Goal: Information Seeking & Learning: Learn about a topic

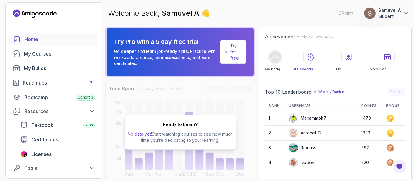
click at [249, 12] on div "Welcome Back, [PERSON_NAME] A 👋 0 Points 1 Samuvel A Student" at bounding box center [258, 13] width 306 height 22
click at [52, 52] on div "My Courses" at bounding box center [59, 53] width 71 height 7
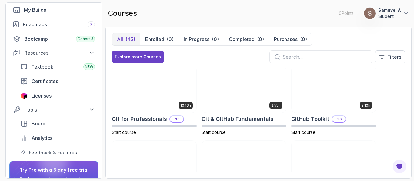
scroll to position [228, 0]
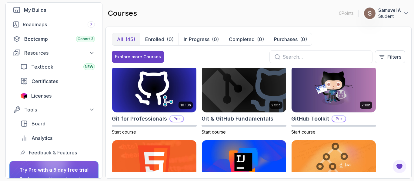
click at [253, 141] on img at bounding box center [244, 163] width 84 height 47
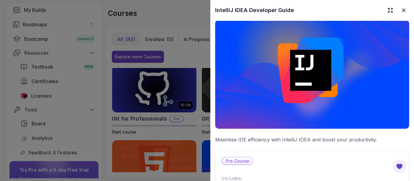
scroll to position [6, 0]
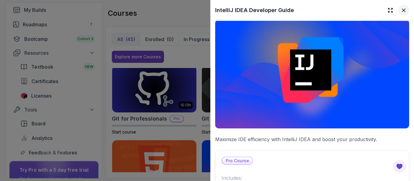
click at [400, 12] on icon at bounding box center [403, 10] width 6 height 6
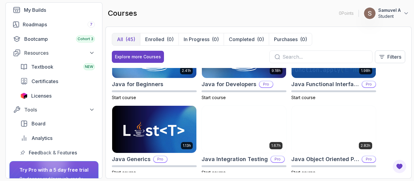
scroll to position [411, 0]
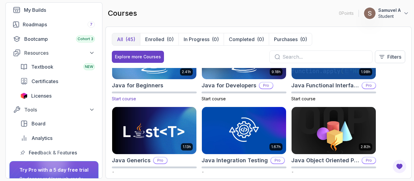
click at [163, 69] on img at bounding box center [154, 55] width 88 height 49
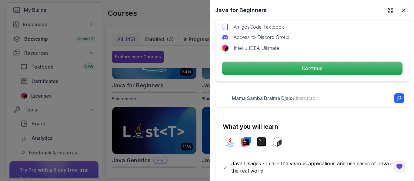
scroll to position [226, 0]
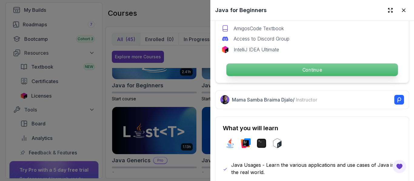
click at [302, 69] on p "Continue" at bounding box center [311, 70] width 171 height 13
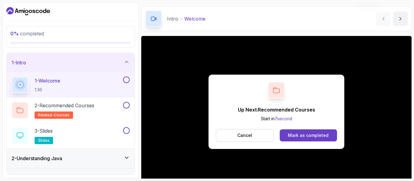
scroll to position [35, 0]
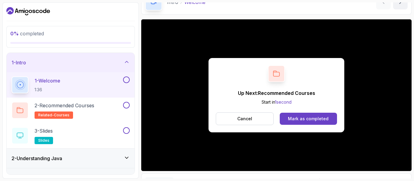
click at [125, 82] on button at bounding box center [126, 80] width 7 height 7
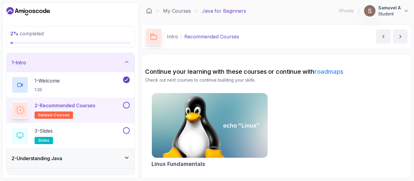
click at [125, 104] on button at bounding box center [126, 105] width 7 height 7
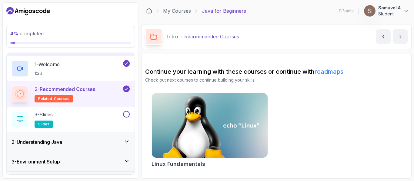
scroll to position [17, 0]
click at [70, 112] on div "3 - Slides slides" at bounding box center [67, 119] width 110 height 17
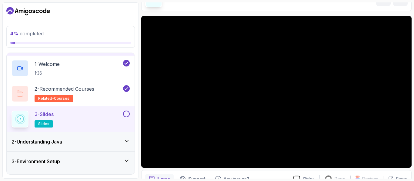
scroll to position [50, 0]
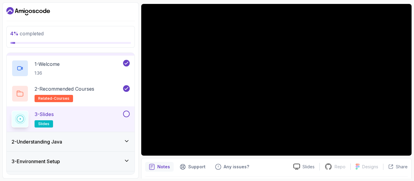
click at [223, 162] on div "Notes Support Any issues? Slides Repo Repository not available Designs Design n…" at bounding box center [276, 178] width 270 height 40
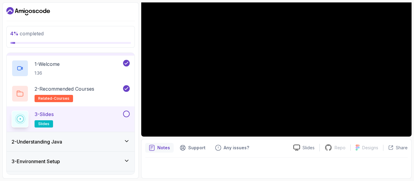
click at [125, 119] on button "3 - Slides slides" at bounding box center [71, 119] width 118 height 17
click at [126, 117] on button at bounding box center [126, 114] width 7 height 7
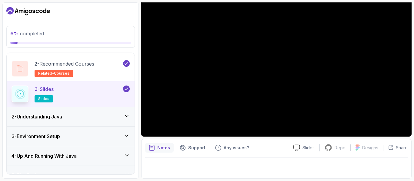
scroll to position [44, 0]
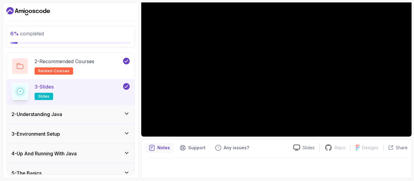
click at [126, 117] on icon at bounding box center [127, 114] width 6 height 6
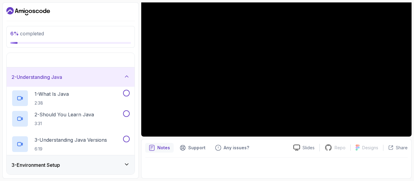
scroll to position [16, 0]
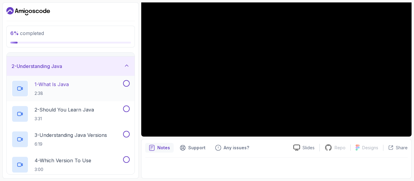
click at [123, 91] on button "1 - What Is Java 2:38" at bounding box center [71, 88] width 118 height 17
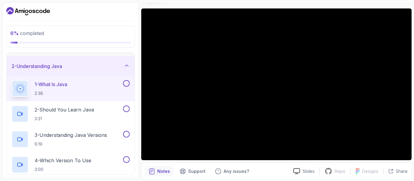
scroll to position [45, 0]
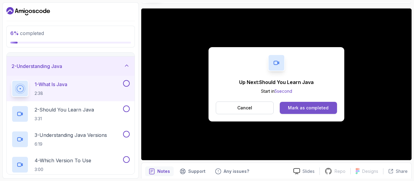
click at [305, 108] on div "Mark as completed" at bounding box center [308, 108] width 41 height 6
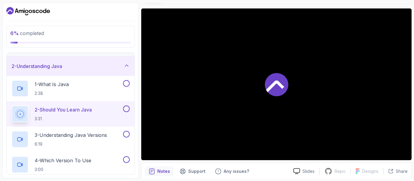
click at [305, 108] on div at bounding box center [276, 84] width 270 height 152
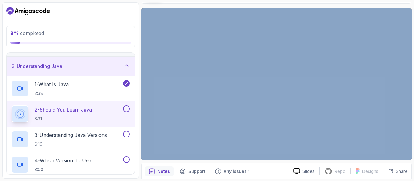
click at [68, 112] on p "2 - Should You Learn Java" at bounding box center [63, 109] width 57 height 7
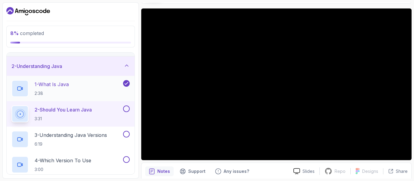
click at [66, 79] on div "1 - What Is Java 2:38" at bounding box center [71, 88] width 128 height 25
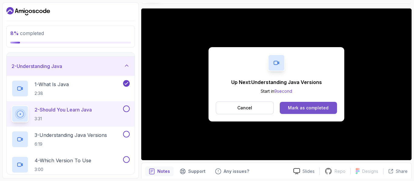
click at [299, 111] on div "Mark as completed" at bounding box center [308, 108] width 41 height 6
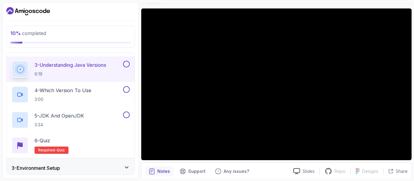
scroll to position [87, 0]
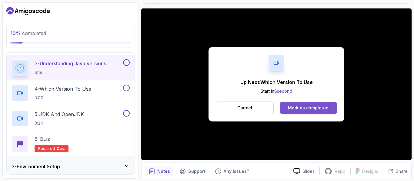
click at [318, 108] on div "Mark as completed" at bounding box center [308, 108] width 41 height 6
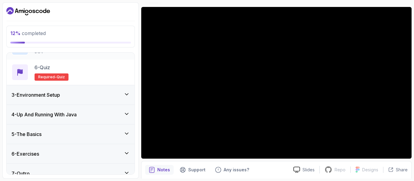
scroll to position [168, 0]
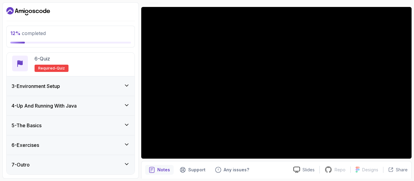
click at [126, 126] on icon at bounding box center [126, 125] width 3 height 2
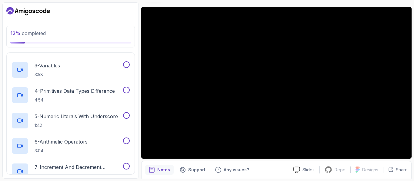
scroll to position [0, 0]
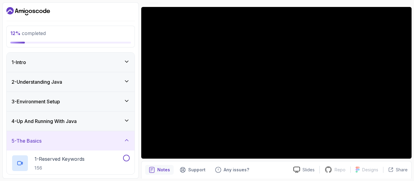
click at [128, 143] on icon at bounding box center [127, 140] width 6 height 6
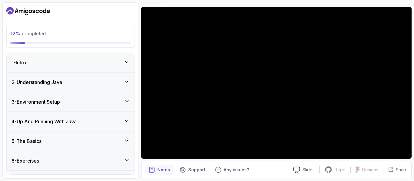
click at [125, 117] on div "4 - Up And Running With Java" at bounding box center [71, 121] width 128 height 19
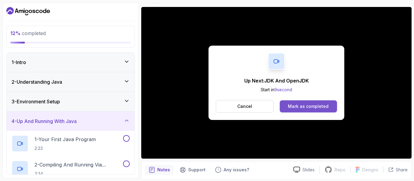
click at [306, 102] on button "Mark as completed" at bounding box center [307, 106] width 57 height 12
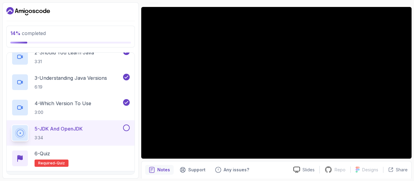
scroll to position [73, 0]
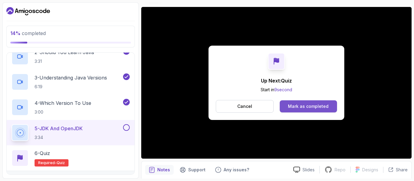
click at [310, 105] on div "Mark as completed" at bounding box center [308, 107] width 41 height 6
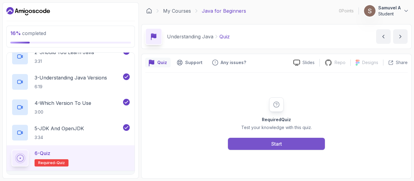
click at [270, 145] on button "Start" at bounding box center [276, 144] width 97 height 12
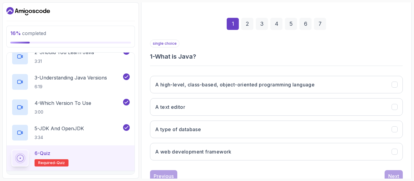
scroll to position [99, 0]
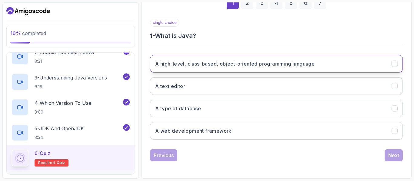
click at [248, 70] on button "A high-level, class-based, object-oriented programming language" at bounding box center [276, 64] width 252 height 18
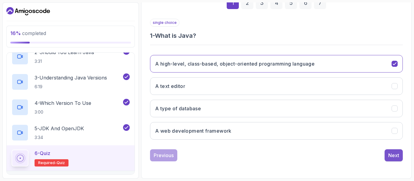
click at [395, 155] on div "Next" at bounding box center [393, 155] width 11 height 7
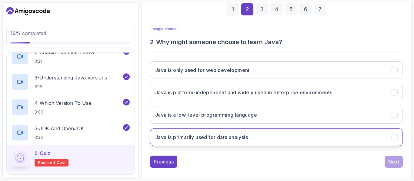
scroll to position [92, 0]
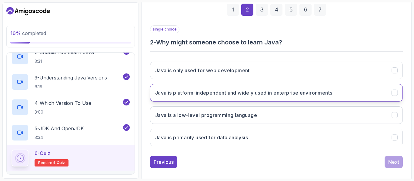
click at [309, 98] on button "Java is platform-independent and widely used in enterprise environments" at bounding box center [276, 93] width 252 height 18
click at [399, 170] on div "1 2 3 4 5 6 7 single choice 2 - Why might someone choose to learn Java? Java is…" at bounding box center [276, 81] width 262 height 184
click at [399, 162] on button "Next" at bounding box center [393, 162] width 18 height 12
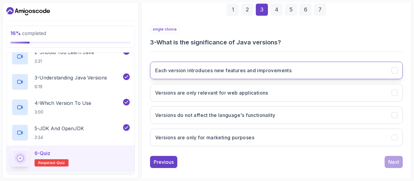
click at [313, 72] on button "Each version introduces new features and improvements" at bounding box center [276, 71] width 252 height 18
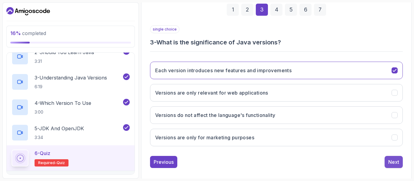
click at [394, 161] on div "Next" at bounding box center [393, 162] width 11 height 7
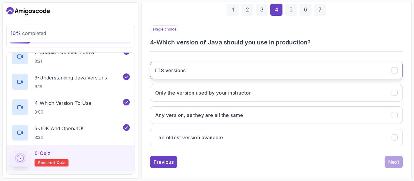
click at [302, 77] on button "LTS versions" at bounding box center [276, 71] width 252 height 18
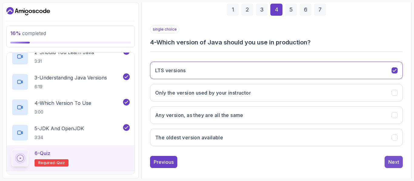
click at [390, 162] on div "Next" at bounding box center [393, 162] width 11 height 7
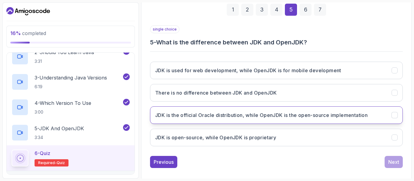
click at [330, 115] on h3 "JDK is the official Oracle distribution, while OpenJDK is the open-source imple…" at bounding box center [261, 115] width 212 height 7
click at [389, 163] on div "Next" at bounding box center [393, 162] width 11 height 7
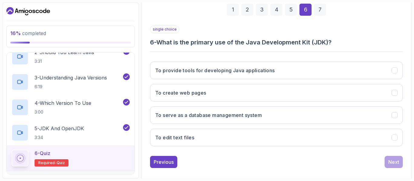
click at [320, 81] on div "To provide tools for developing Java applications To create web pages To serve …" at bounding box center [276, 104] width 252 height 94
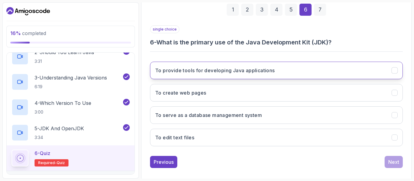
click at [320, 78] on button "To provide tools for developing Java applications" at bounding box center [276, 71] width 252 height 18
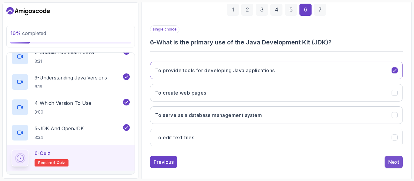
click at [395, 162] on div "Next" at bounding box center [393, 162] width 11 height 7
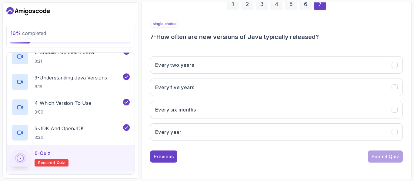
scroll to position [99, 0]
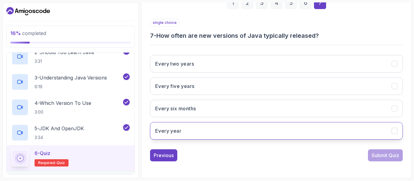
click at [263, 134] on button "Every year" at bounding box center [276, 131] width 252 height 18
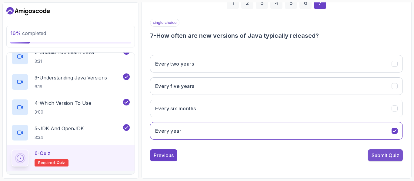
click at [375, 158] on div "Submit Quiz" at bounding box center [385, 155] width 28 height 7
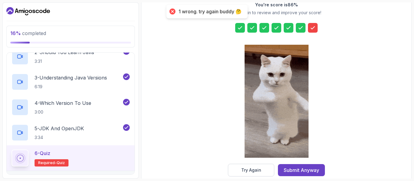
scroll to position [109, 0]
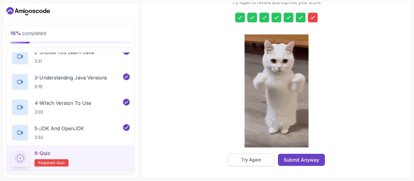
click at [259, 162] on div "Try Again" at bounding box center [251, 160] width 20 height 6
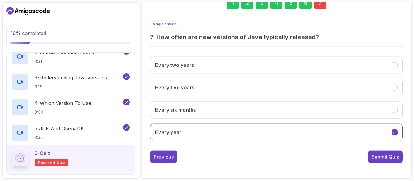
scroll to position [99, 0]
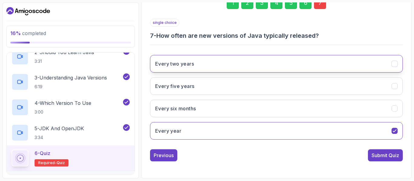
click at [233, 68] on button "Every two years" at bounding box center [276, 64] width 252 height 18
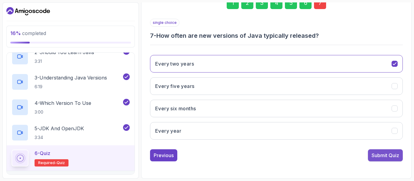
click at [386, 154] on div "Submit Quiz" at bounding box center [385, 155] width 28 height 7
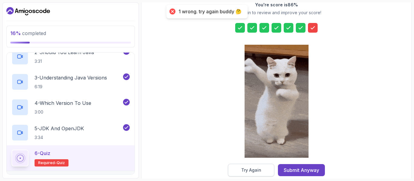
click at [254, 172] on div "Try Again" at bounding box center [251, 170] width 20 height 6
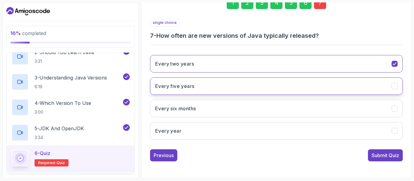
click at [200, 88] on button "Every five years" at bounding box center [276, 86] width 252 height 18
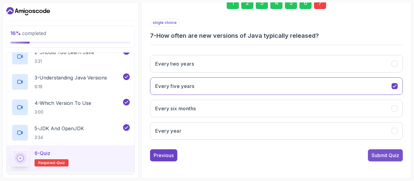
click at [374, 156] on div "Submit Quiz" at bounding box center [385, 155] width 28 height 7
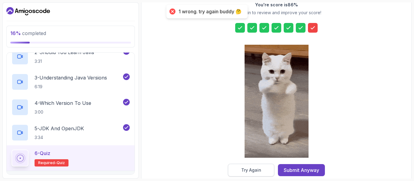
click at [249, 170] on div "Try Again" at bounding box center [251, 170] width 20 height 6
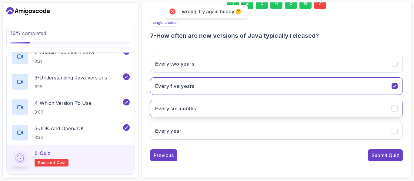
click at [232, 101] on button "Every six months" at bounding box center [276, 109] width 252 height 18
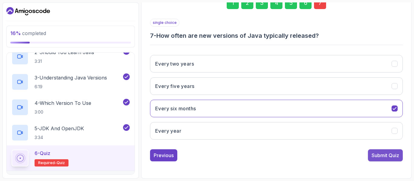
click at [381, 157] on div "Submit Quiz" at bounding box center [385, 155] width 28 height 7
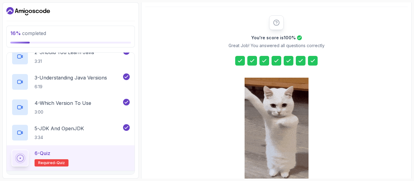
scroll to position [109, 0]
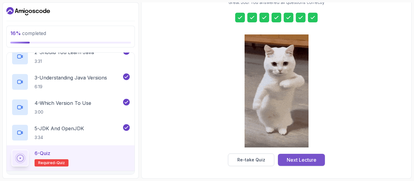
click at [299, 160] on div "Next Lecture" at bounding box center [301, 160] width 30 height 7
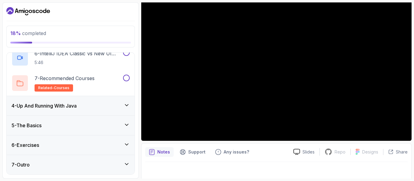
scroll to position [69, 0]
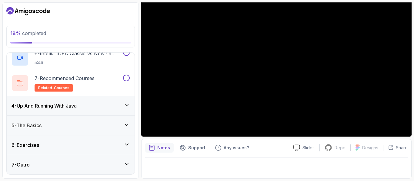
click at [168, 147] on p "Notes" at bounding box center [163, 148] width 13 height 6
click at [161, 146] on p "Notes" at bounding box center [163, 148] width 13 height 6
click at [152, 149] on icon "notes button" at bounding box center [152, 148] width 6 height 6
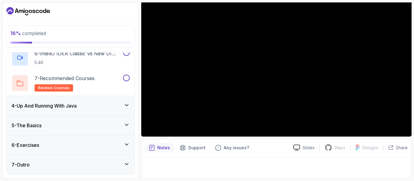
click at [152, 149] on icon "notes button" at bounding box center [152, 148] width 6 height 6
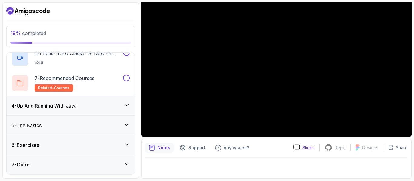
click at [298, 151] on icon at bounding box center [296, 148] width 7 height 6
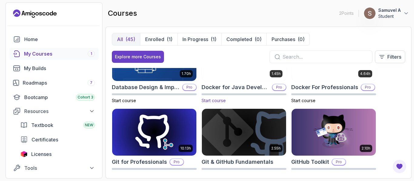
scroll to position [175, 0]
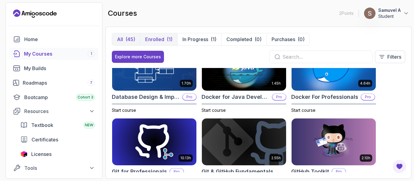
click at [163, 42] on p "Enrolled" at bounding box center [154, 39] width 19 height 7
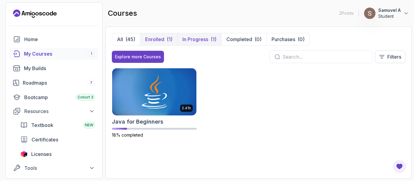
click at [191, 44] on button "In Progress (1)" at bounding box center [199, 39] width 44 height 12
click at [248, 40] on p "Completed" at bounding box center [239, 39] width 26 height 7
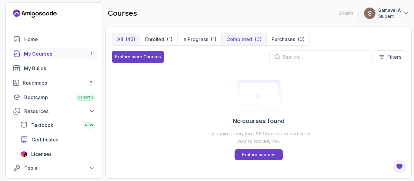
click at [120, 38] on p "All" at bounding box center [120, 39] width 6 height 7
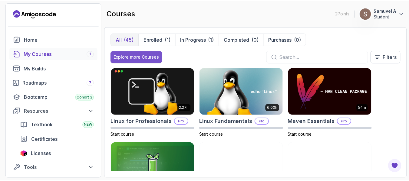
scroll to position [754, 0]
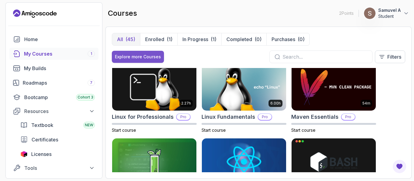
click at [123, 54] on div "Explore more Courses" at bounding box center [138, 57] width 46 height 6
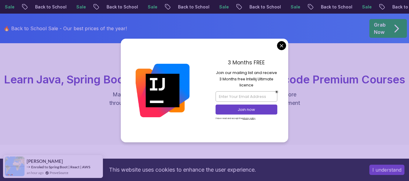
scroll to position [34, 0]
click at [236, 95] on input "email" at bounding box center [247, 96] width 62 height 10
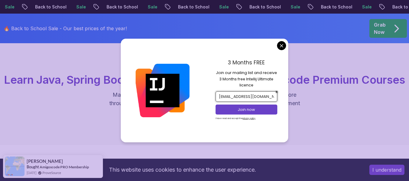
type input "[EMAIL_ADDRESS][DOMAIN_NAME]"
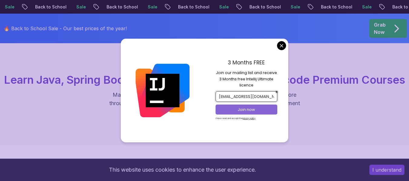
click at [239, 110] on p "Join now" at bounding box center [246, 109] width 50 height 5
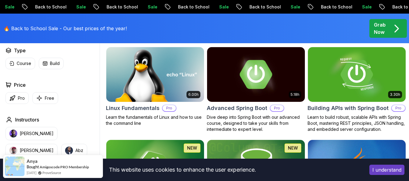
scroll to position [186, 0]
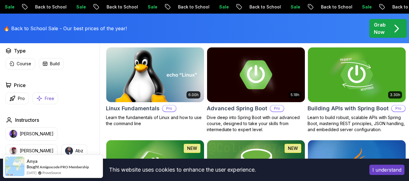
click at [49, 102] on p "Free" at bounding box center [49, 99] width 9 height 6
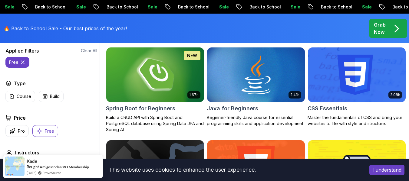
click at [169, 101] on img at bounding box center [155, 75] width 103 height 58
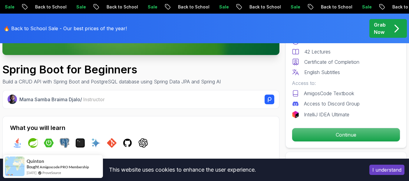
scroll to position [181, 0]
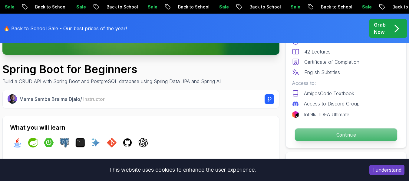
click at [309, 137] on p "Continue" at bounding box center [346, 135] width 102 height 13
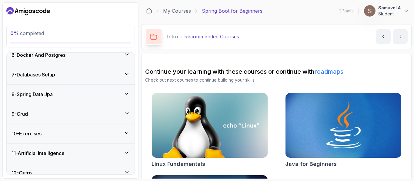
scroll to position [165, 0]
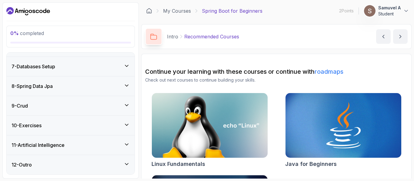
click at [124, 110] on div "9 - Crud" at bounding box center [71, 105] width 128 height 19
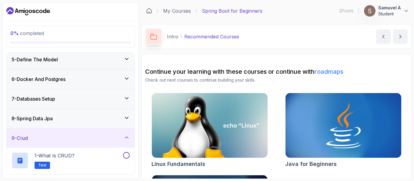
scroll to position [0, 0]
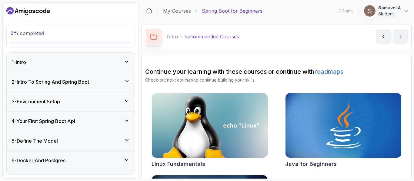
click at [123, 80] on div "2 - Intro To Spring And Spring Boot" at bounding box center [71, 81] width 118 height 7
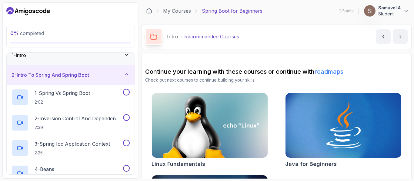
scroll to position [7, 0]
click at [129, 77] on icon at bounding box center [127, 75] width 6 height 6
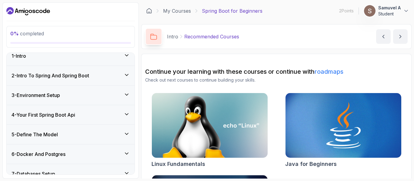
click at [124, 56] on icon at bounding box center [127, 55] width 6 height 6
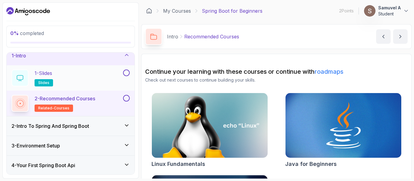
click at [43, 68] on div "1 - Slides slides" at bounding box center [71, 77] width 128 height 25
click at [83, 73] on div "1 - Slides slides" at bounding box center [67, 78] width 110 height 17
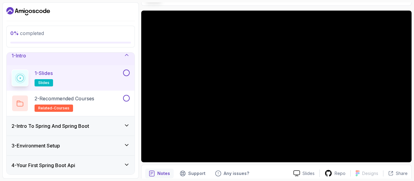
scroll to position [44, 0]
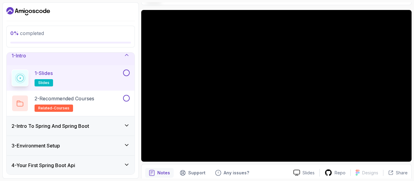
click at [124, 73] on button at bounding box center [126, 73] width 7 height 7
click at [127, 98] on button at bounding box center [126, 98] width 7 height 7
click at [114, 127] on div "2 - Intro To Spring And Spring Boot" at bounding box center [71, 126] width 118 height 7
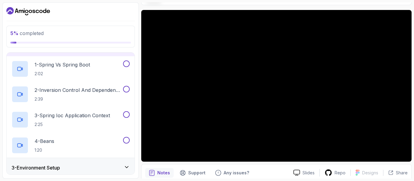
scroll to position [36, 0]
click at [96, 77] on div "1 - Spring Vs Spring Boot 2:02" at bounding box center [67, 68] width 110 height 17
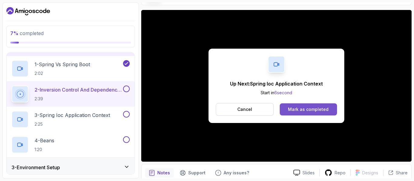
click at [306, 113] on button "Mark as completed" at bounding box center [307, 110] width 57 height 12
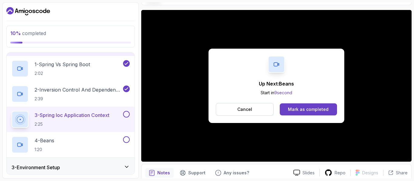
click at [306, 113] on button "Mark as completed" at bounding box center [307, 110] width 57 height 12
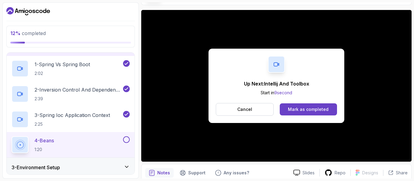
click at [306, 113] on button "Mark as completed" at bounding box center [307, 110] width 57 height 12
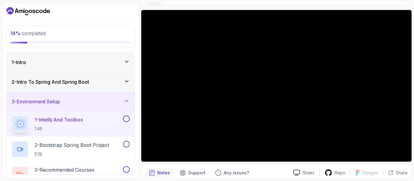
click at [122, 81] on div "2 - Intro To Spring And Spring Boot" at bounding box center [71, 81] width 118 height 7
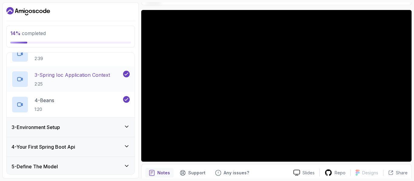
scroll to position [75, 0]
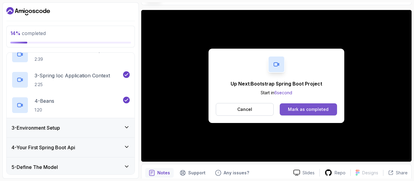
click at [298, 108] on div "Mark as completed" at bounding box center [308, 110] width 41 height 6
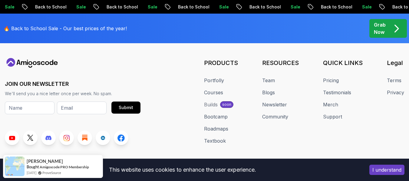
scroll to position [329, 0]
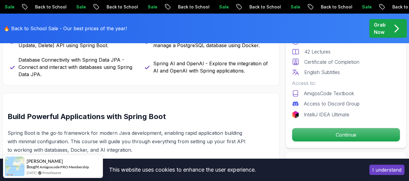
drag, startPoint x: 13, startPoint y: 8, endPoint x: 209, endPoint y: 54, distance: 201.8
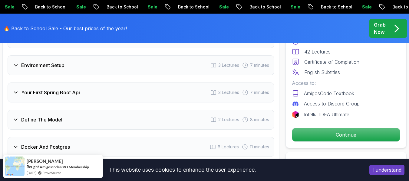
drag, startPoint x: 209, startPoint y: 54, endPoint x: 176, endPoint y: 70, distance: 36.3
click at [176, 70] on div "Environment Setup 3 Lectures 7 minutes" at bounding box center [141, 65] width 267 height 20
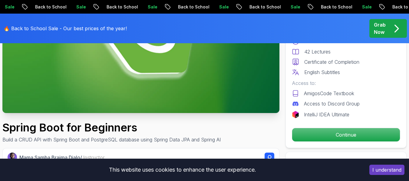
scroll to position [0, 0]
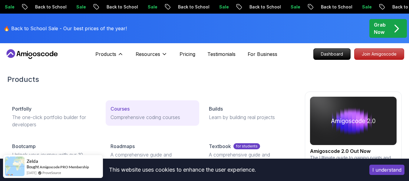
click at [121, 107] on p "Courses" at bounding box center [119, 108] width 19 height 7
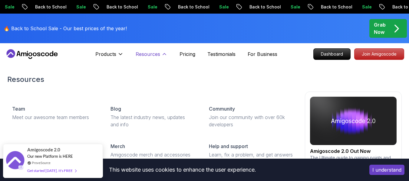
click at [163, 56] on icon at bounding box center [164, 54] width 6 height 6
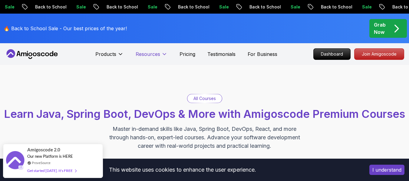
click at [163, 56] on icon at bounding box center [164, 54] width 6 height 6
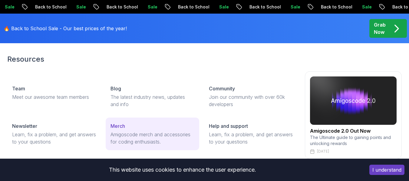
scroll to position [18, 0]
